Goal: Navigation & Orientation: Find specific page/section

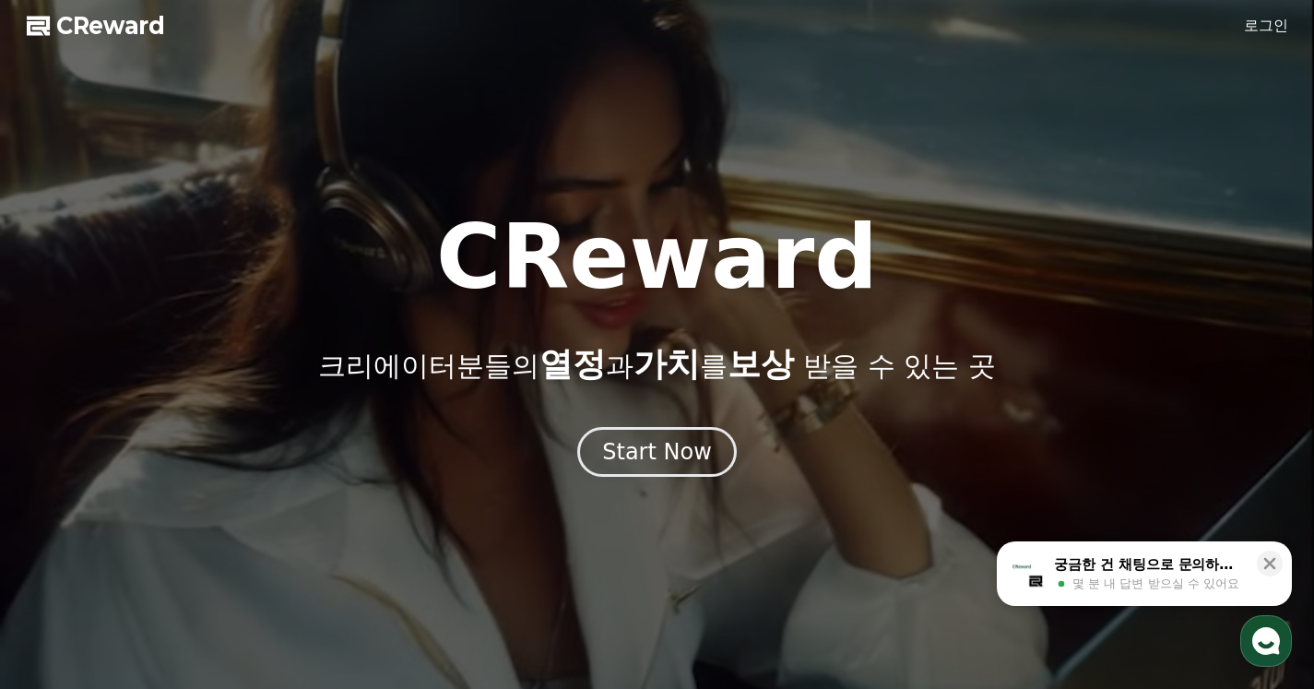
click at [1271, 30] on link "로그인" at bounding box center [1266, 26] width 44 height 22
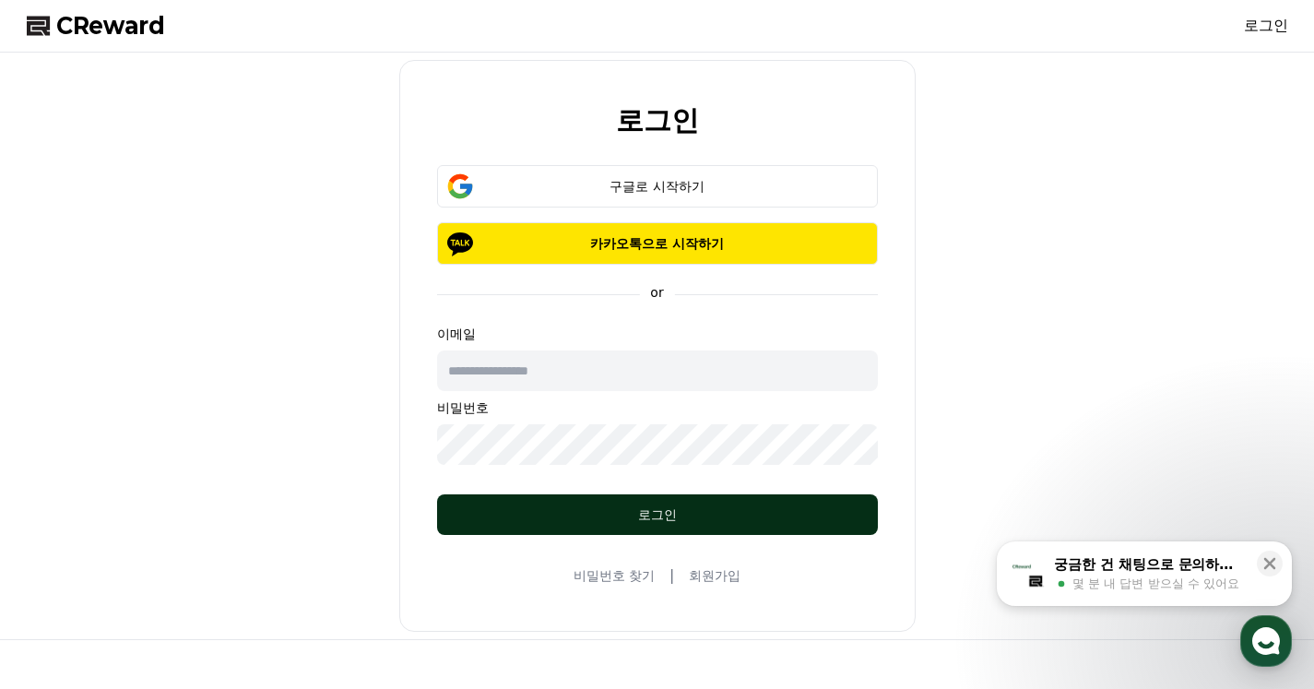
click at [671, 513] on div "로그인" at bounding box center [657, 515] width 367 height 18
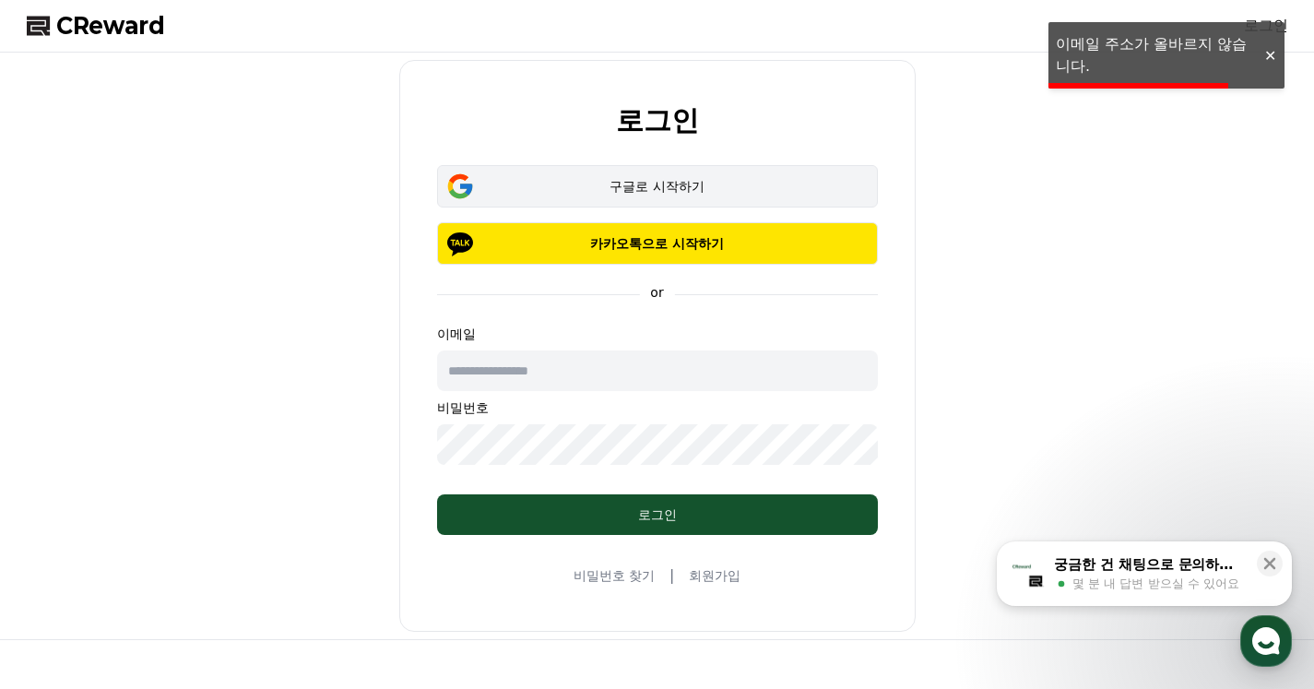
click at [648, 182] on div "구글로 시작하기" at bounding box center [657, 186] width 387 height 18
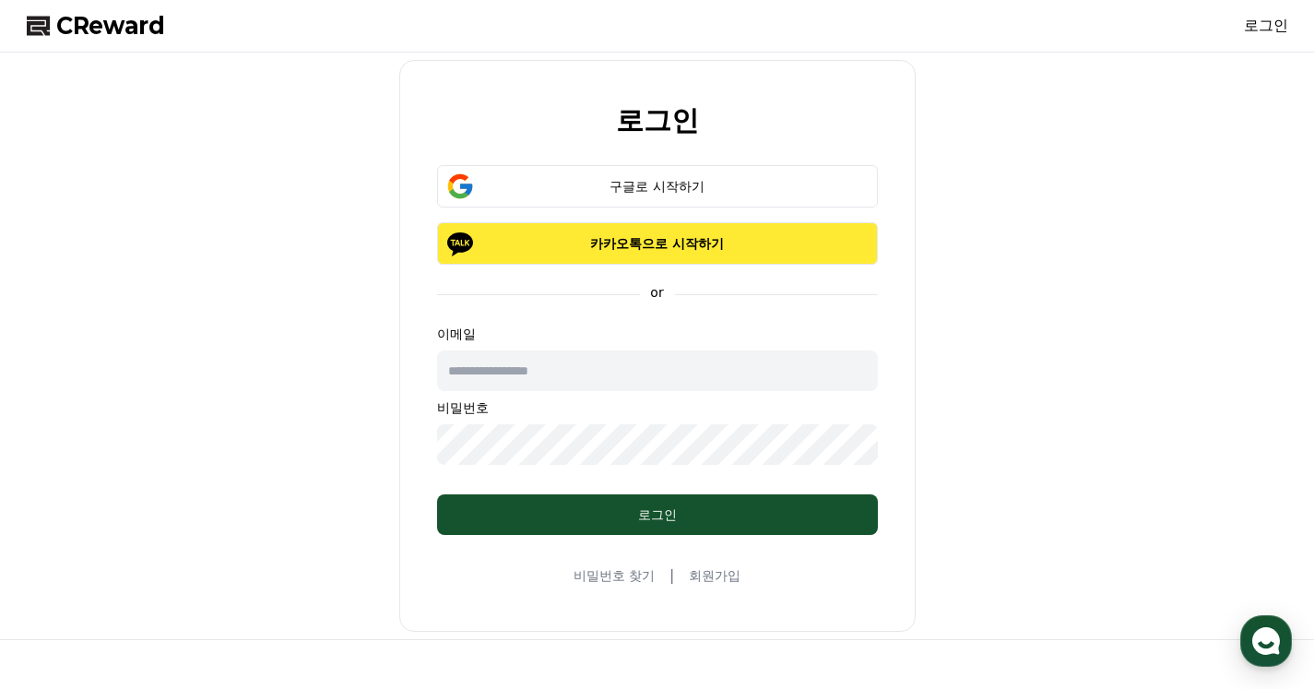
click at [640, 246] on p "카카오톡으로 시작하기" at bounding box center [657, 243] width 387 height 18
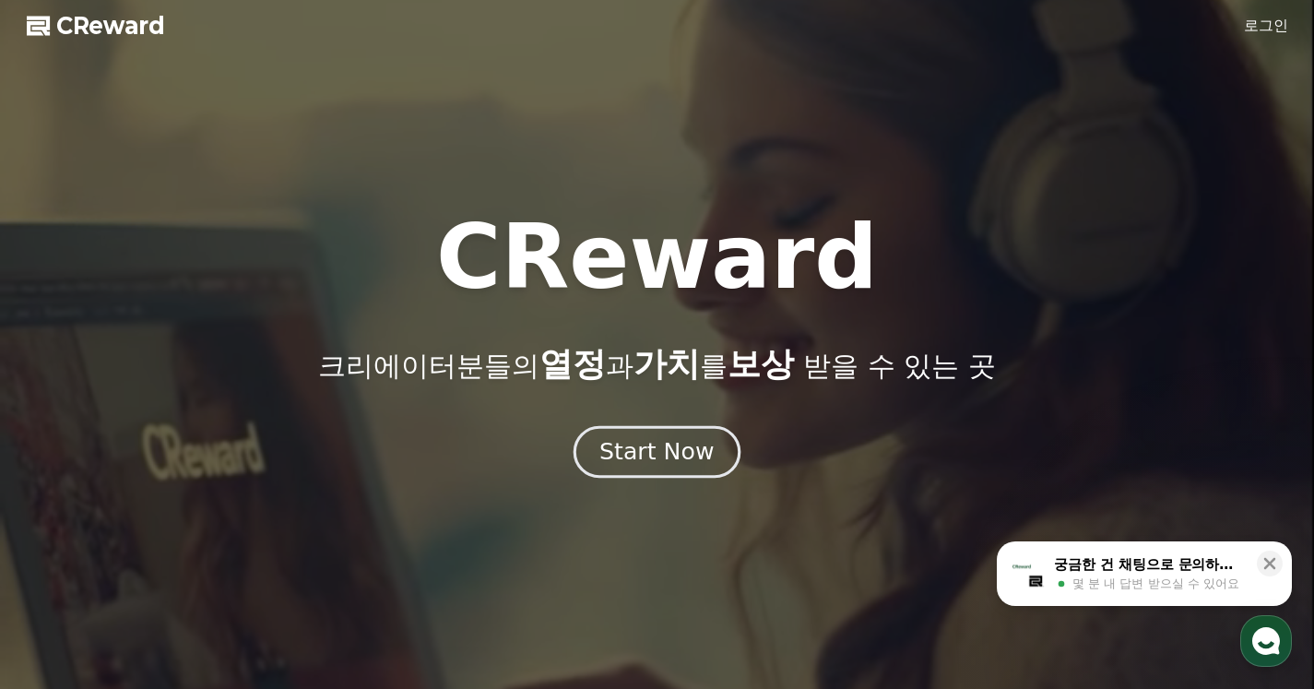
click at [662, 464] on div "Start Now" at bounding box center [657, 451] width 114 height 31
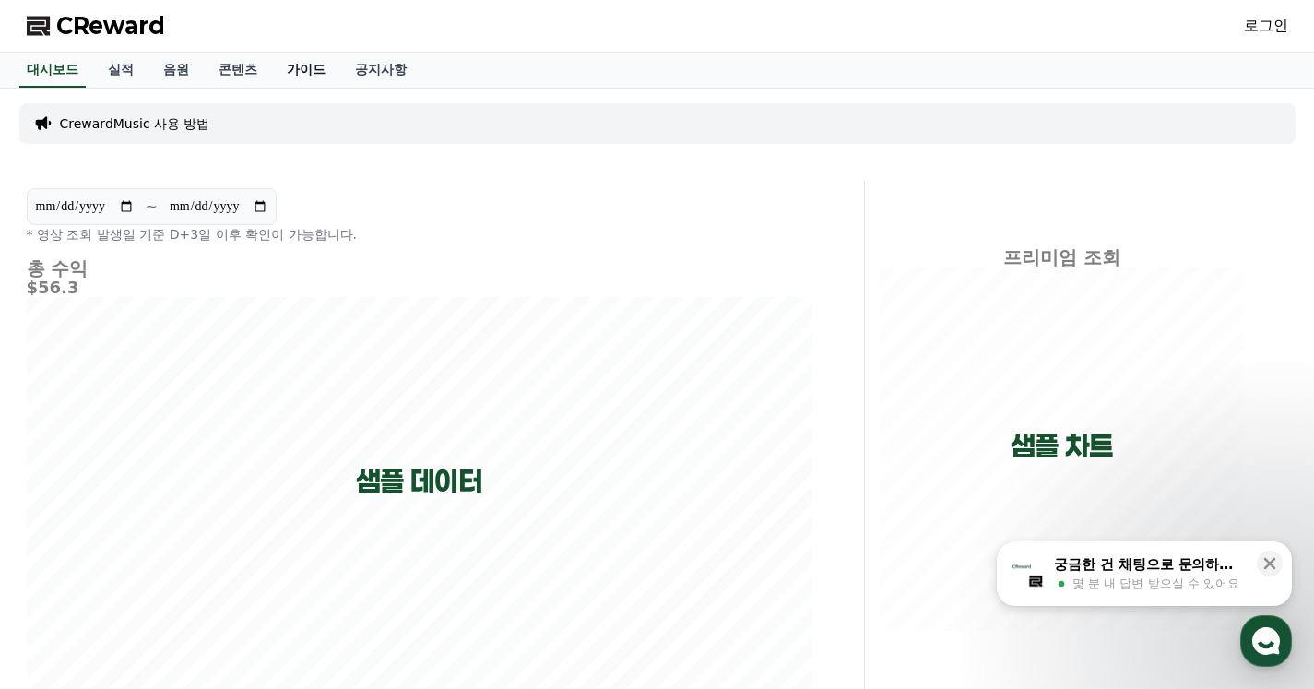
click at [299, 65] on link "가이드" at bounding box center [306, 70] width 68 height 35
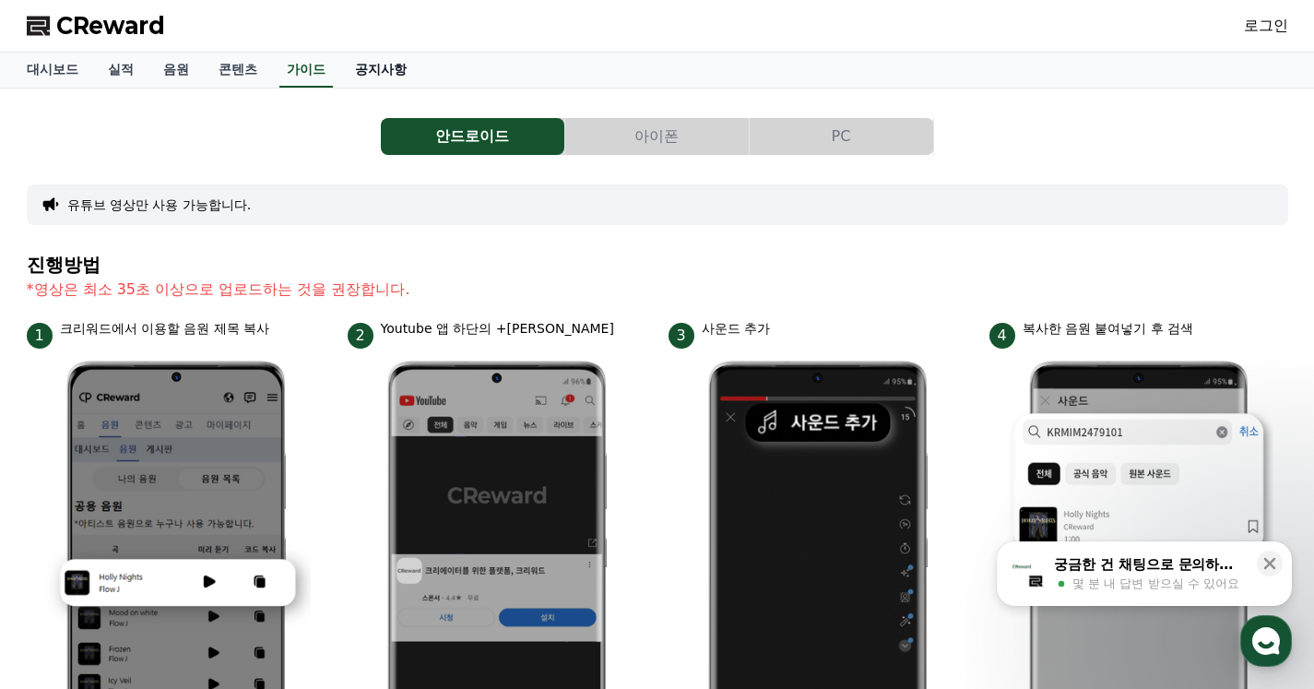
click at [368, 64] on link "공지사항" at bounding box center [380, 70] width 81 height 35
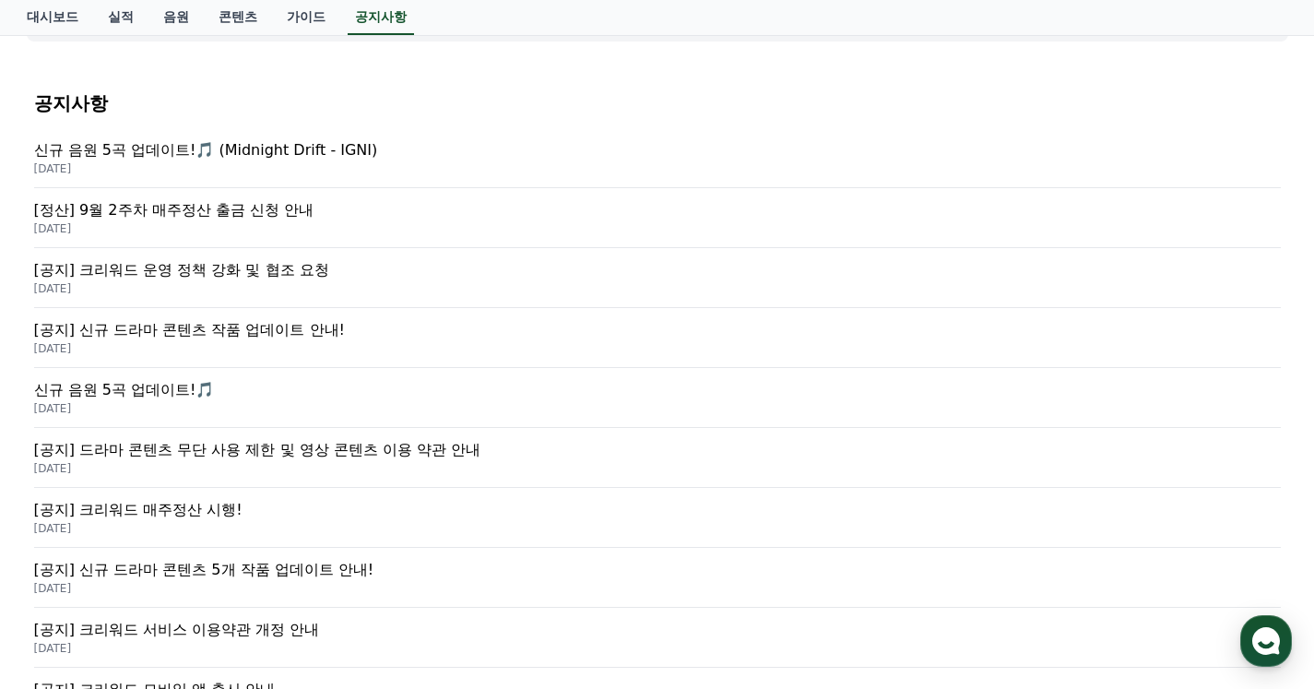
scroll to position [184, 0]
click at [203, 271] on p "[공지] 크리워드 운영 정책 강화 및 협조 요청" at bounding box center [657, 269] width 1247 height 22
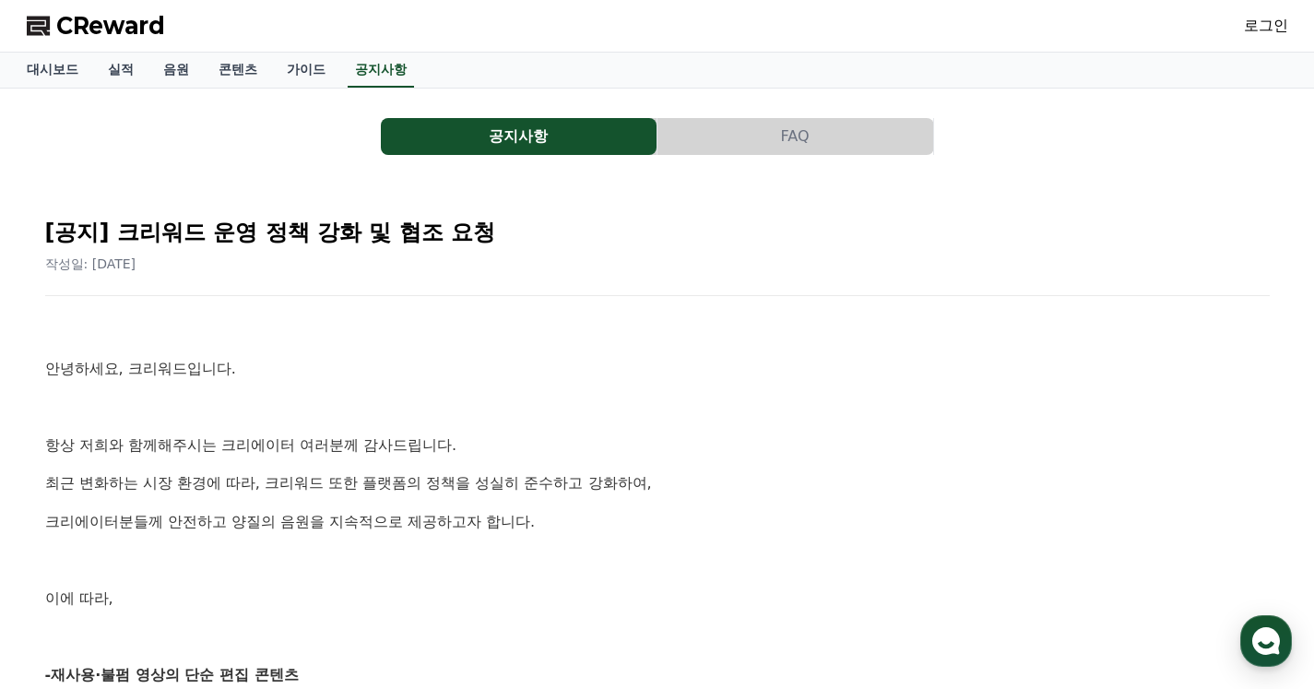
click at [1276, 18] on link "로그인" at bounding box center [1266, 26] width 44 height 22
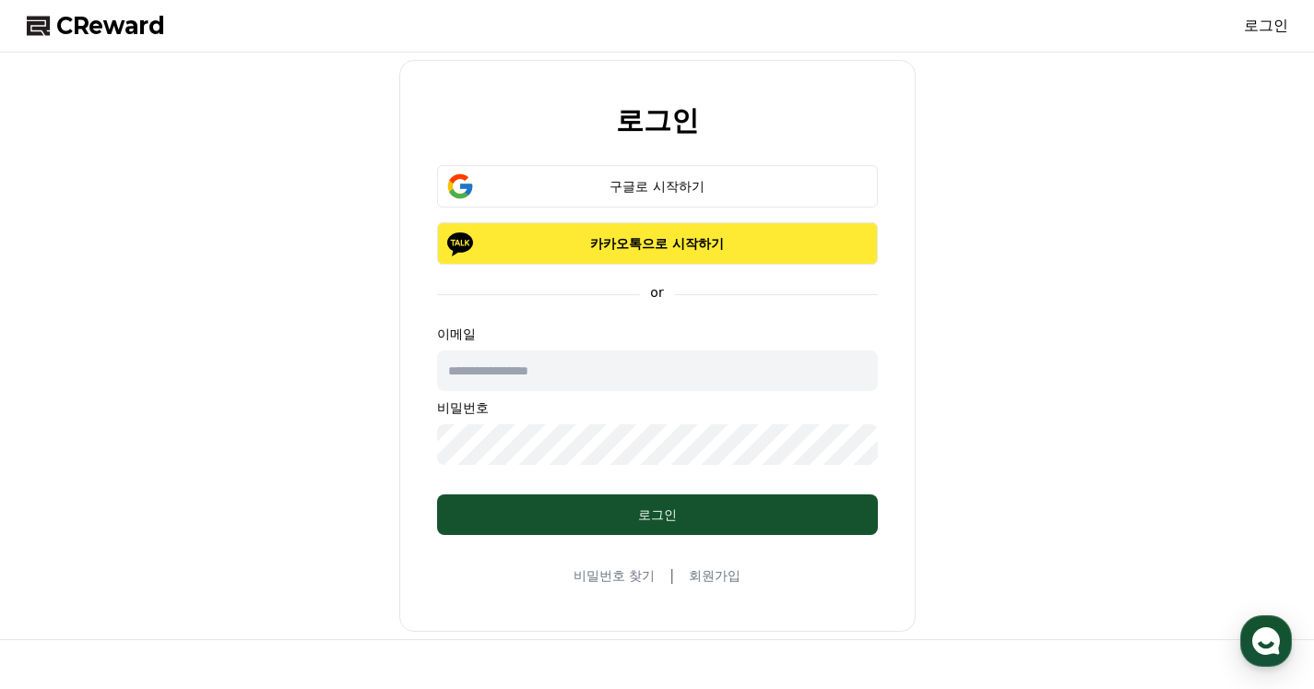
click at [687, 235] on p "카카오톡으로 시작하기" at bounding box center [657, 243] width 387 height 18
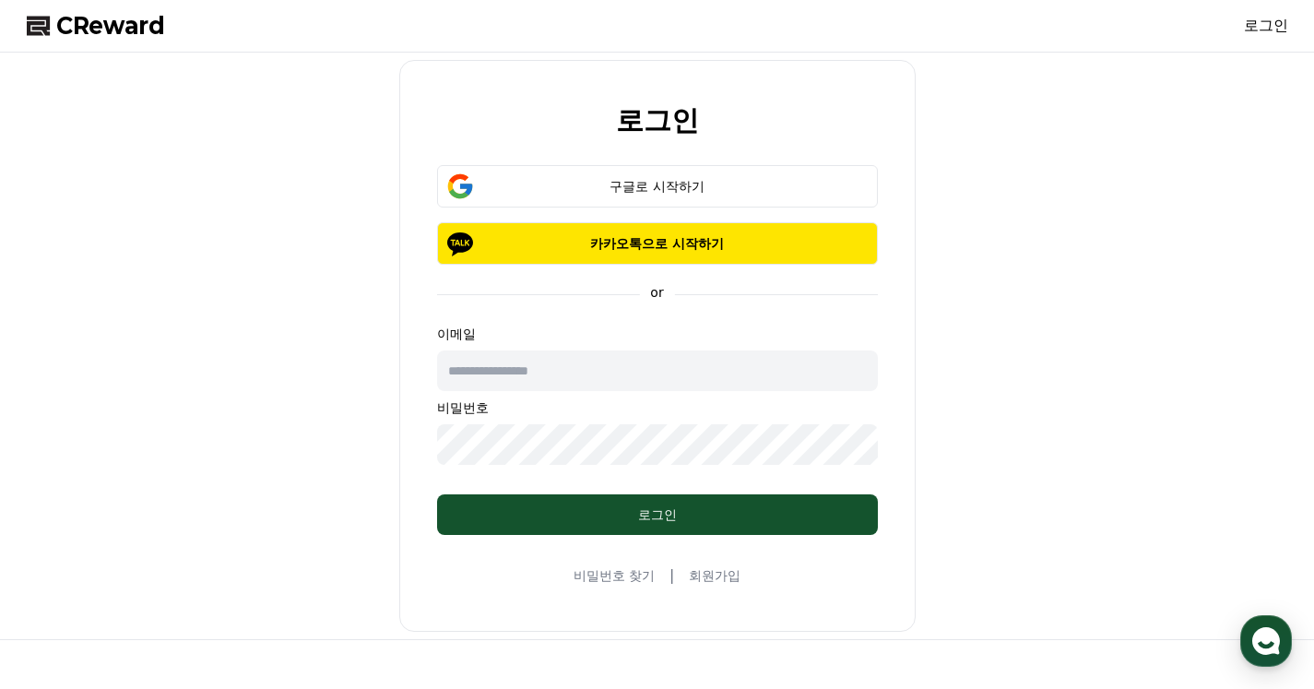
click at [643, 207] on button "구글로 시작하기" at bounding box center [657, 186] width 441 height 42
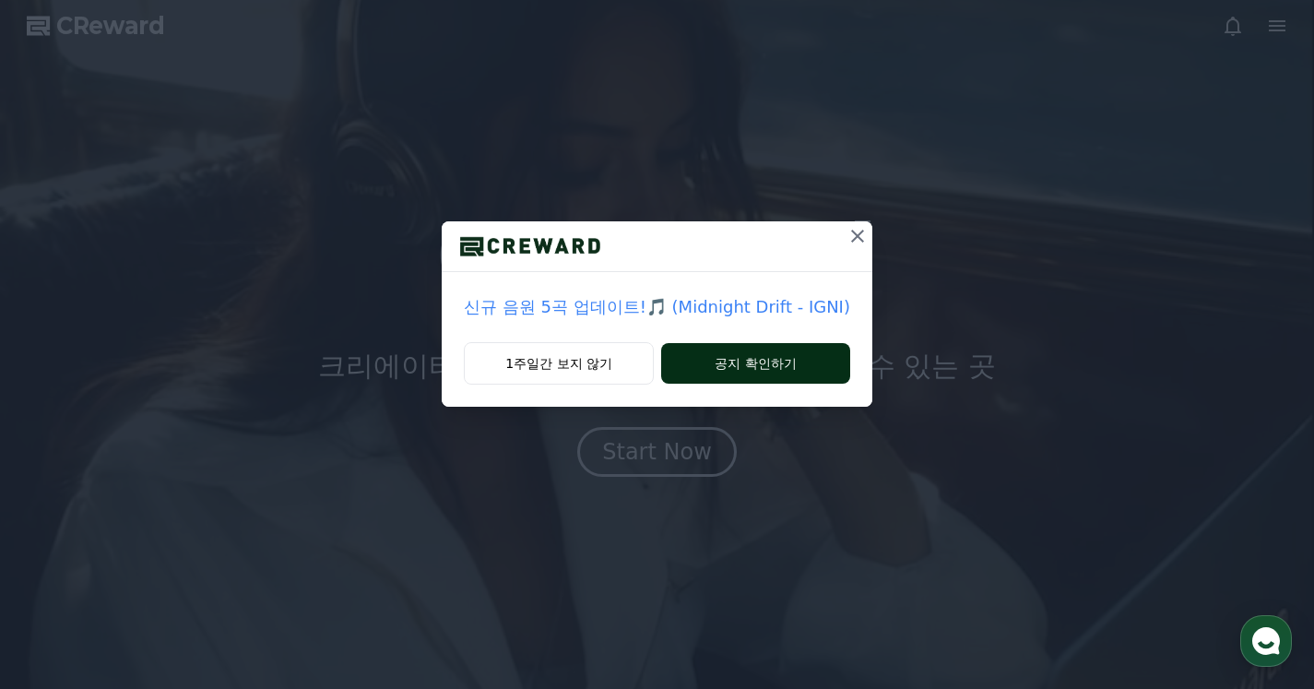
click at [781, 367] on button "공지 확인하기" at bounding box center [755, 363] width 189 height 41
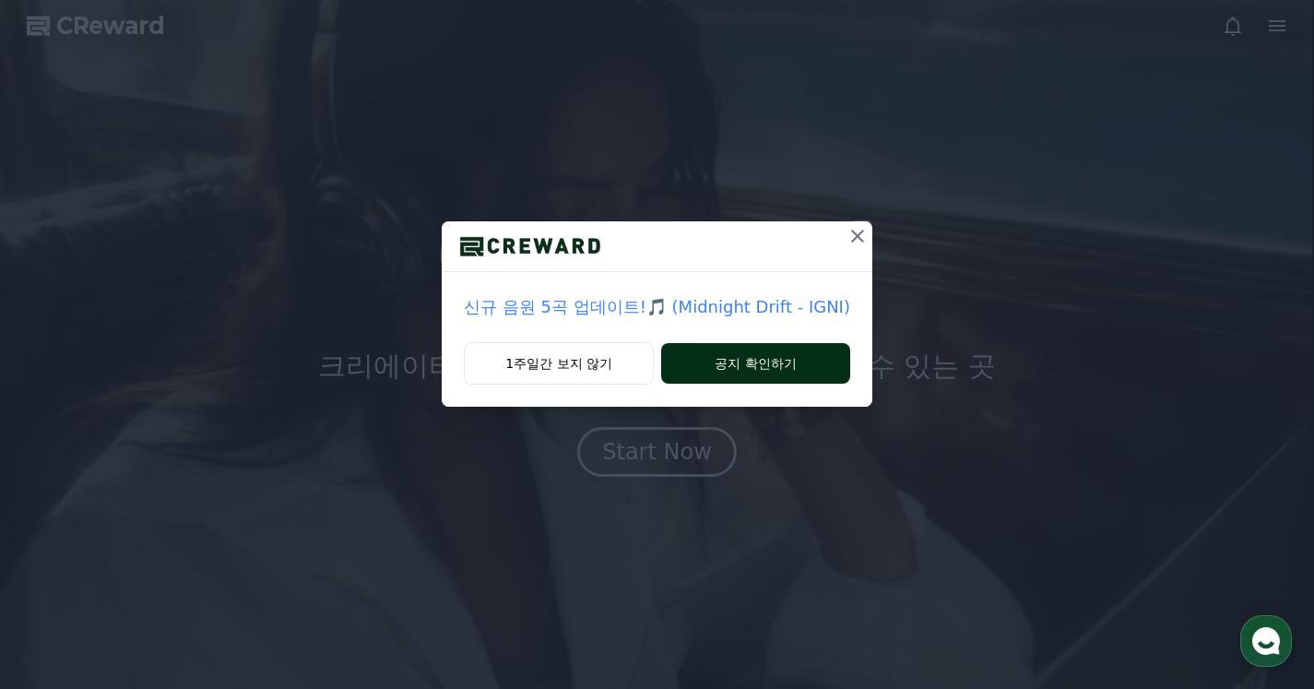
click at [731, 360] on button "공지 확인하기" at bounding box center [755, 363] width 189 height 41
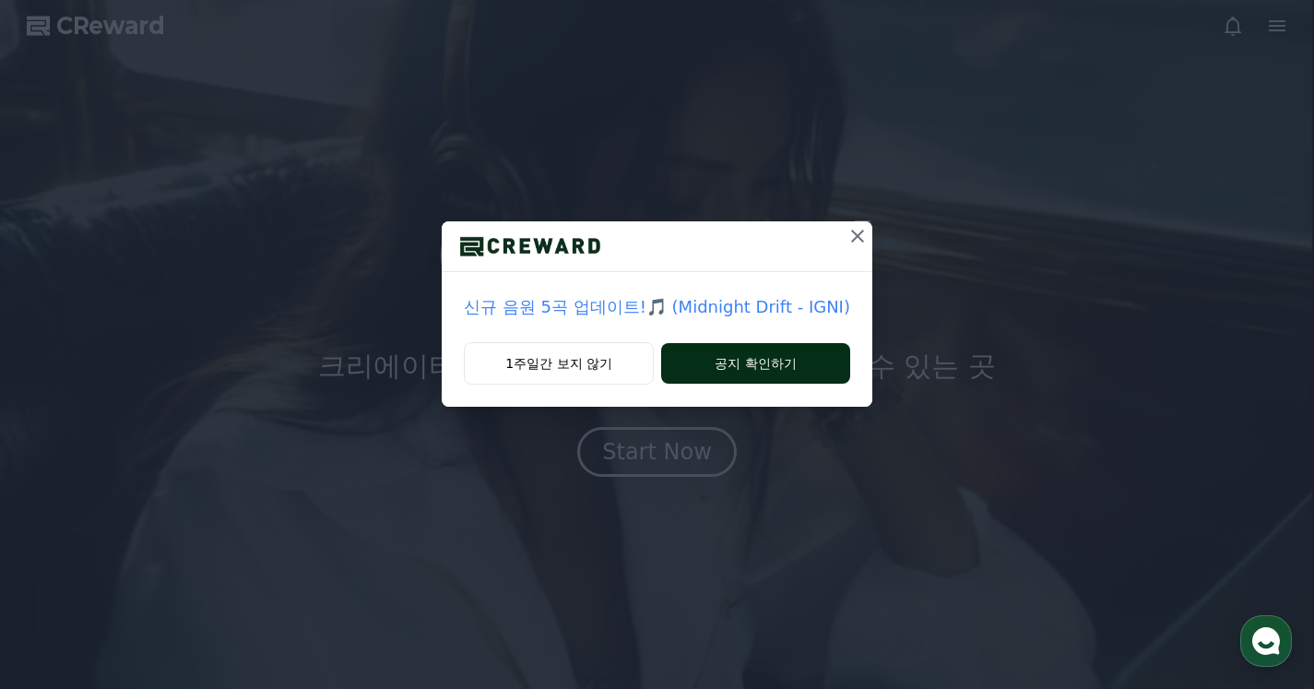
click at [768, 375] on button "공지 확인하기" at bounding box center [755, 363] width 189 height 41
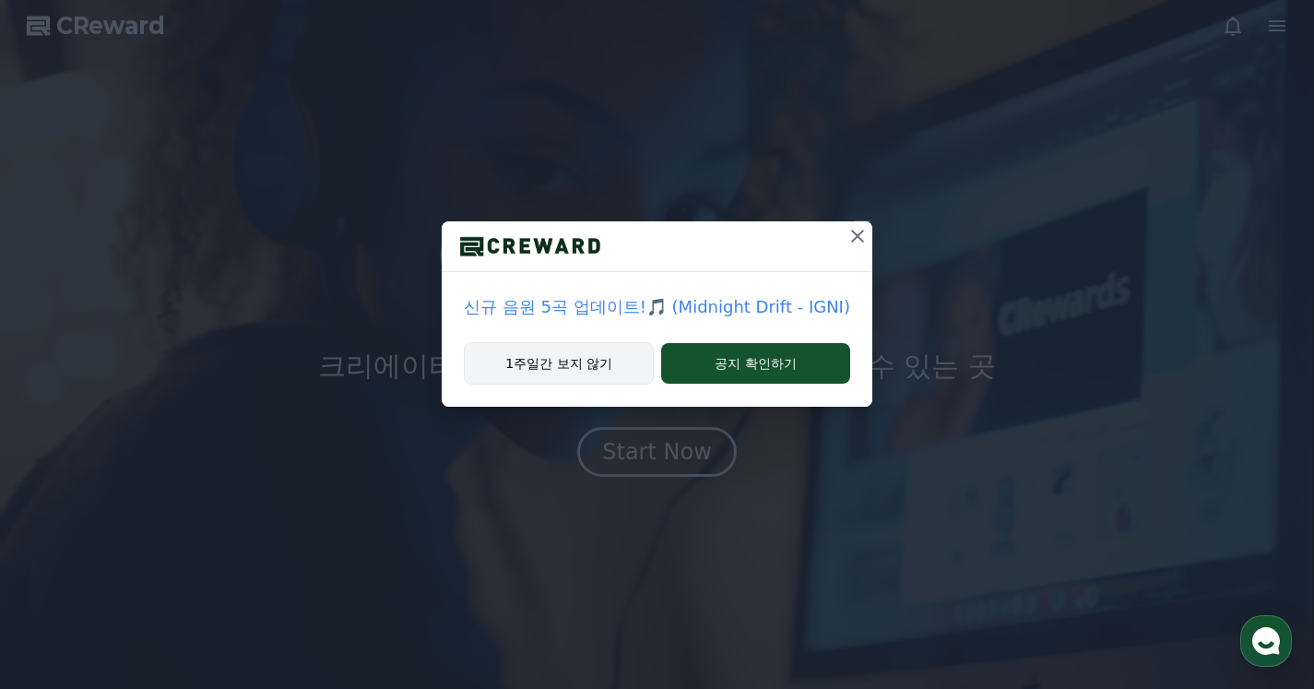
click at [585, 362] on button "1주일간 보지 않기" at bounding box center [559, 363] width 190 height 42
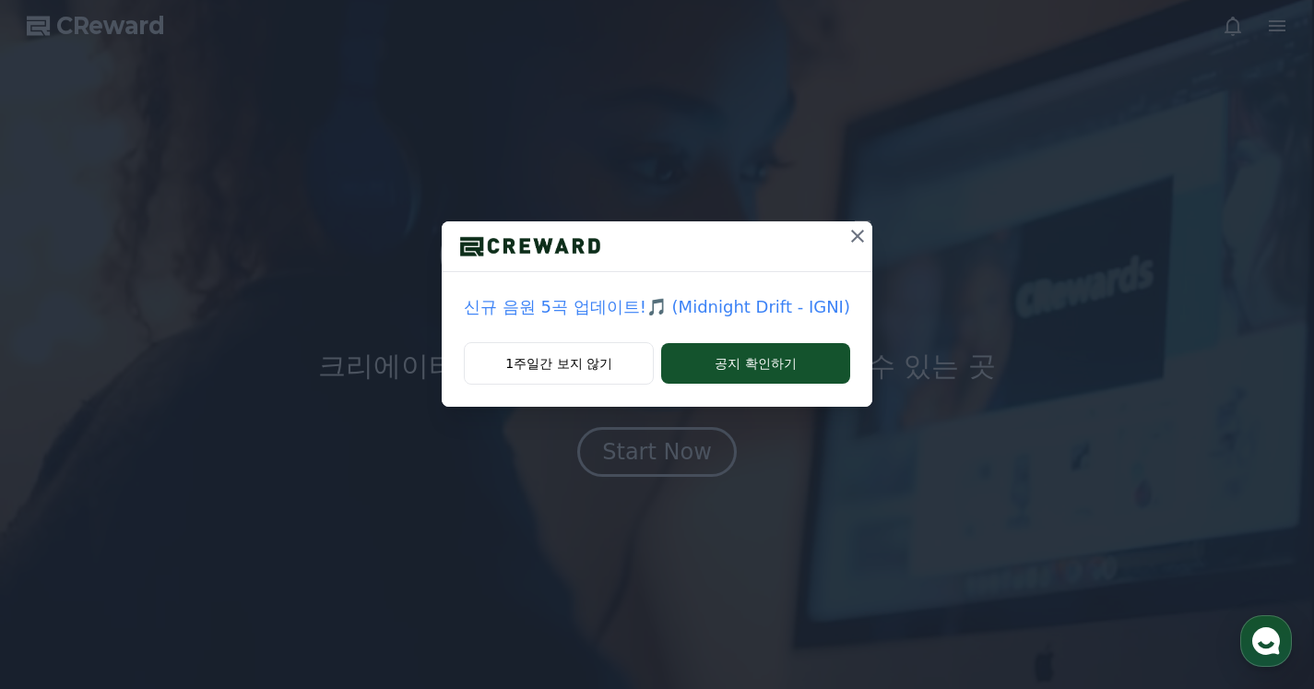
click at [855, 231] on icon at bounding box center [858, 236] width 22 height 22
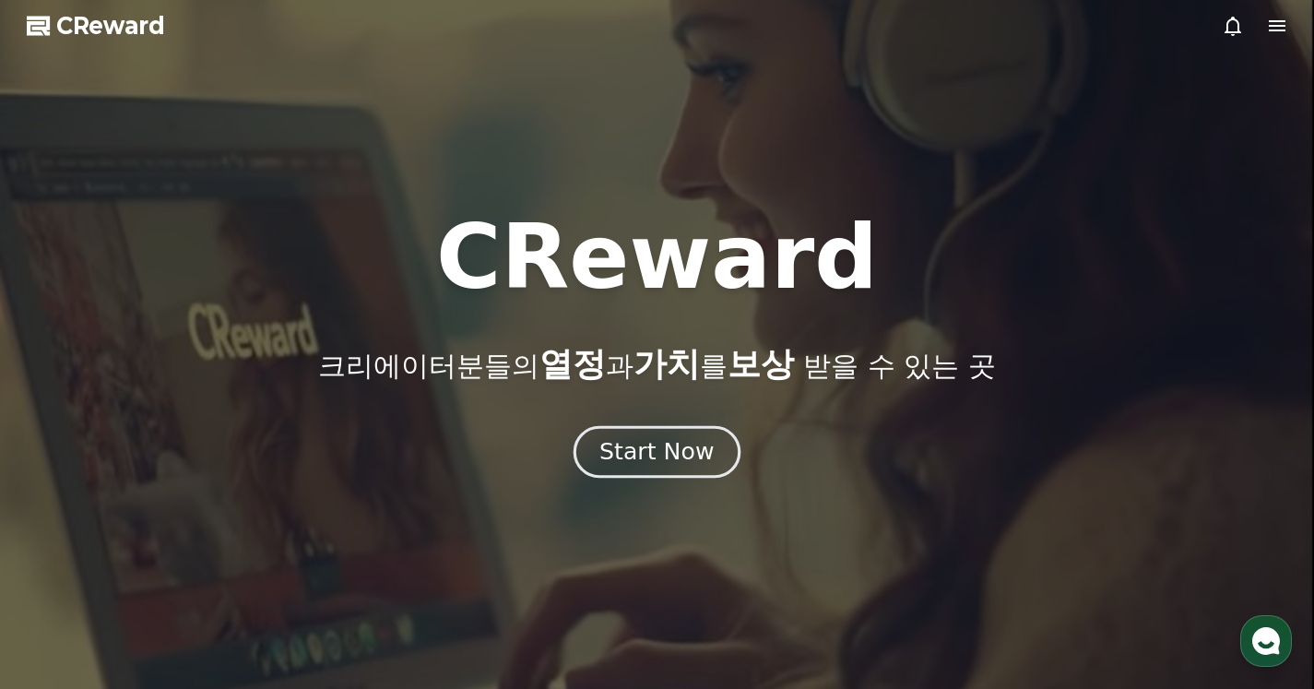
click at [672, 439] on div "Start Now" at bounding box center [657, 451] width 114 height 31
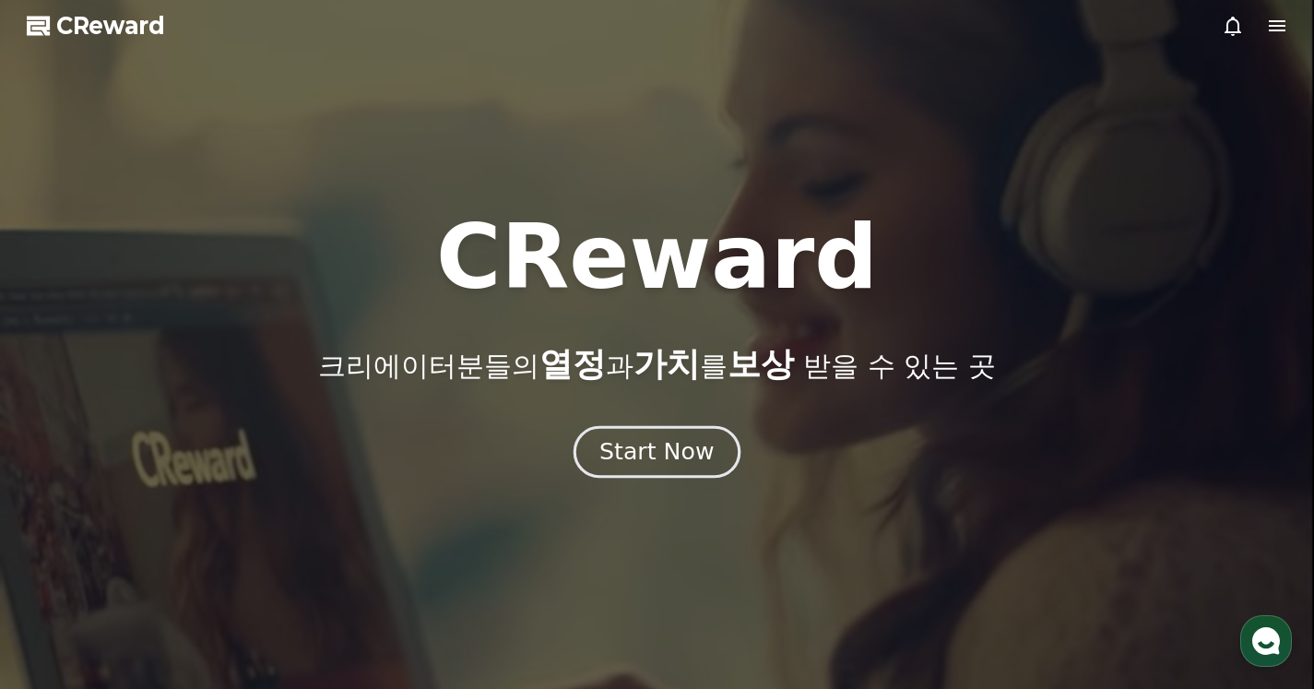
click at [652, 457] on div "Start Now" at bounding box center [657, 451] width 114 height 31
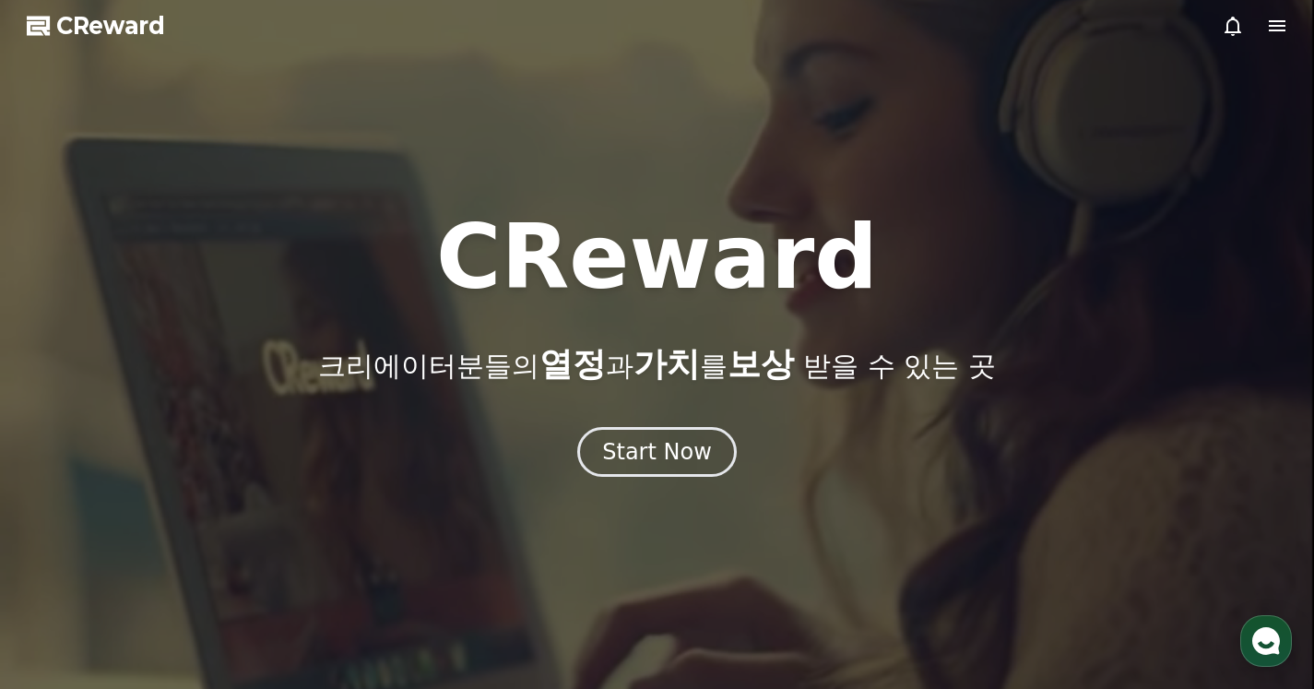
click at [1277, 20] on icon at bounding box center [1277, 25] width 17 height 11
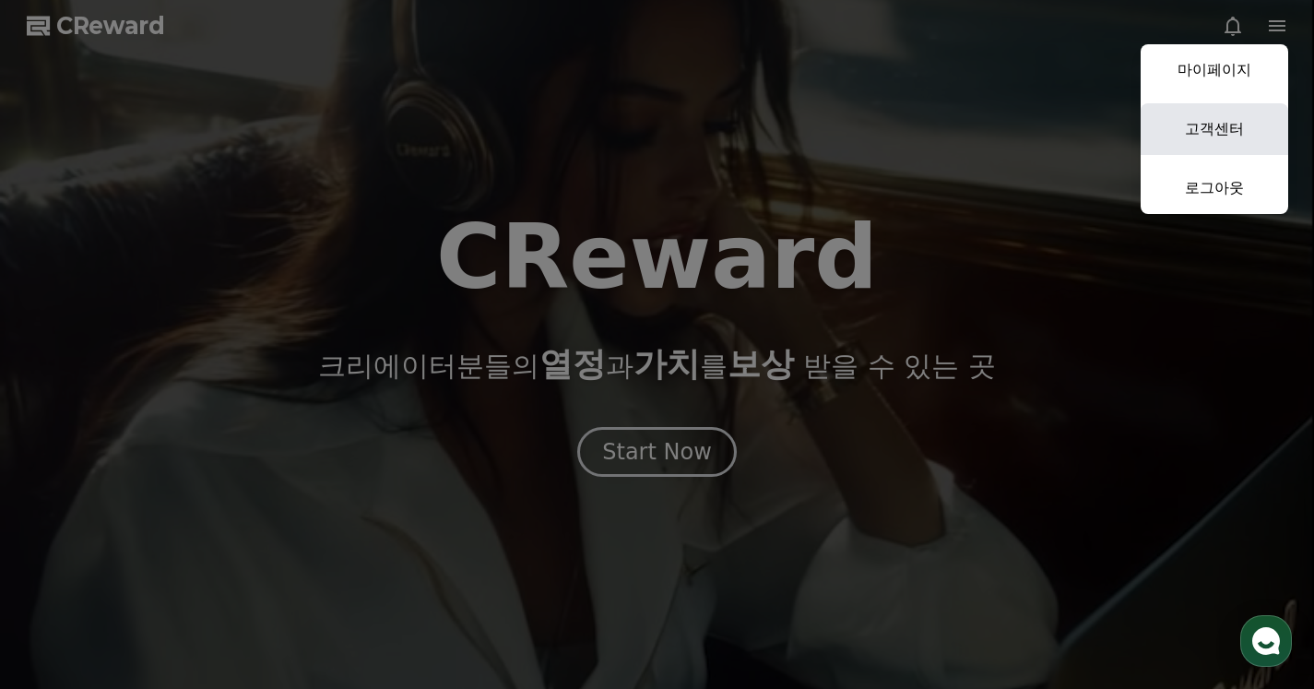
click at [1213, 130] on link "고객센터" at bounding box center [1215, 129] width 148 height 52
